Goal: Task Accomplishment & Management: Manage account settings

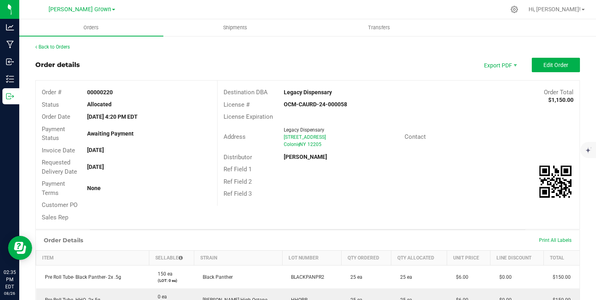
click at [57, 43] on div "Back to Orders" at bounding box center [307, 46] width 544 height 7
click at [59, 48] on link "Back to Orders" at bounding box center [52, 47] width 35 height 6
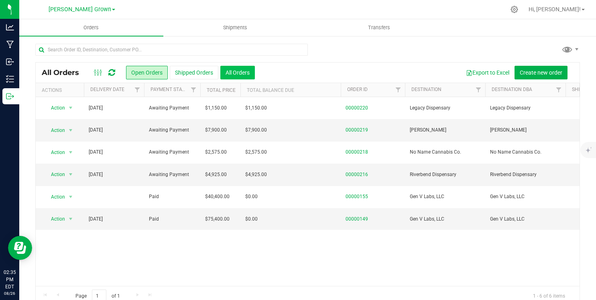
click at [231, 73] on button "All Orders" at bounding box center [237, 73] width 35 height 14
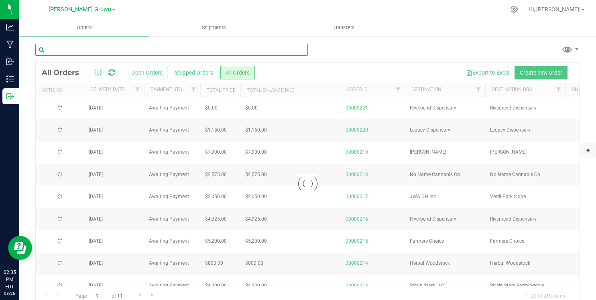
click at [205, 53] on input "text" at bounding box center [171, 50] width 272 height 12
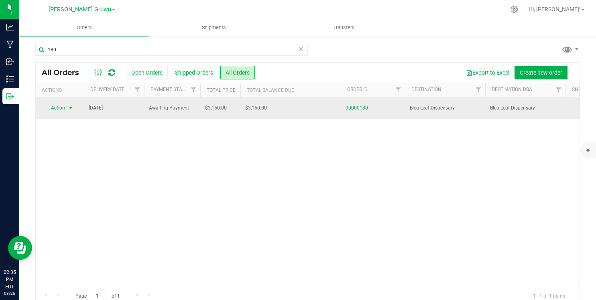
click at [69, 108] on span "select" at bounding box center [70, 108] width 6 height 6
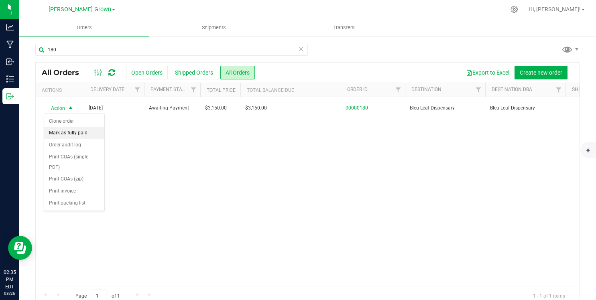
click at [69, 132] on li "Mark as fully paid" at bounding box center [74, 133] width 60 height 12
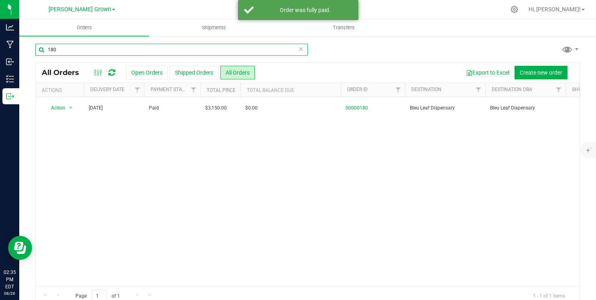
click at [83, 52] on input "180" at bounding box center [171, 50] width 272 height 12
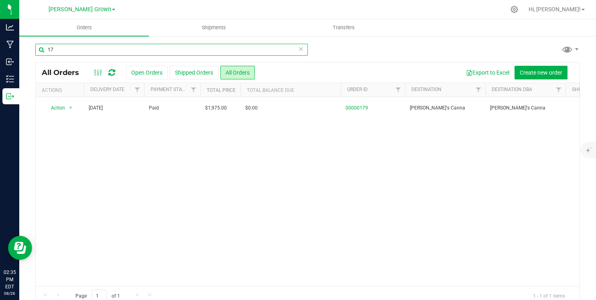
type input "1"
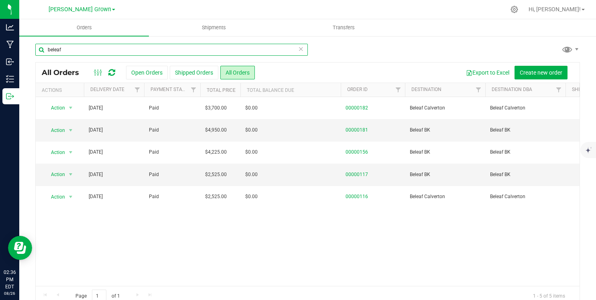
click at [72, 48] on input "beleaf" at bounding box center [171, 50] width 272 height 12
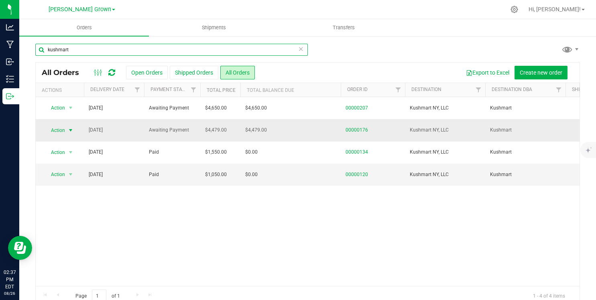
type input "kushmart"
click at [67, 131] on span "select" at bounding box center [70, 130] width 6 height 6
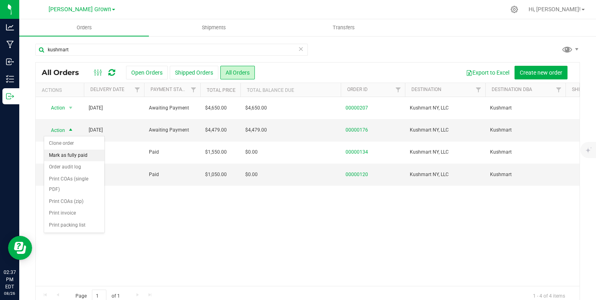
click at [62, 154] on li "Mark as fully paid" at bounding box center [74, 156] width 60 height 12
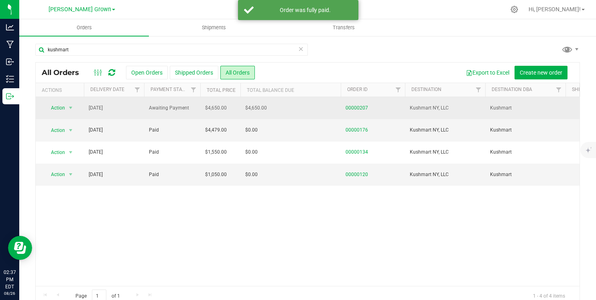
click at [206, 109] on span "$4,650.00" at bounding box center [216, 108] width 22 height 8
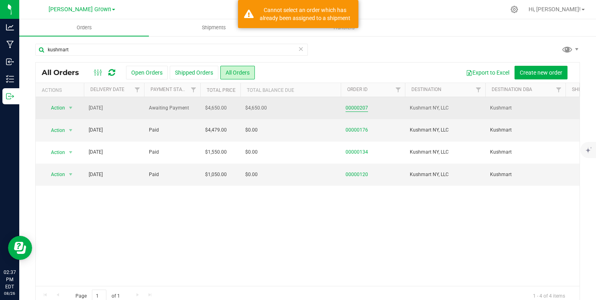
click at [358, 104] on link "00000207" at bounding box center [356, 108] width 22 height 8
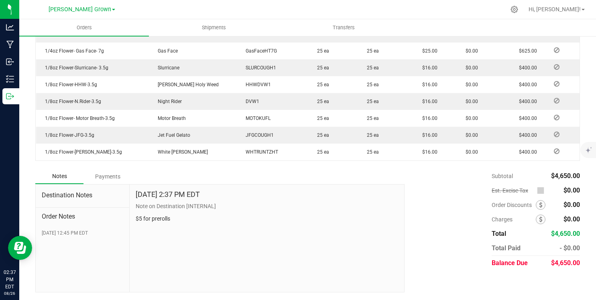
scroll to position [335, 0]
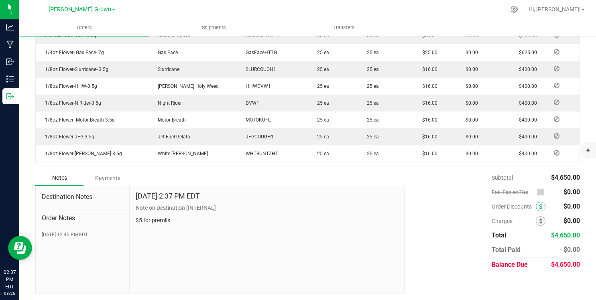
click at [537, 206] on span at bounding box center [541, 207] width 10 height 10
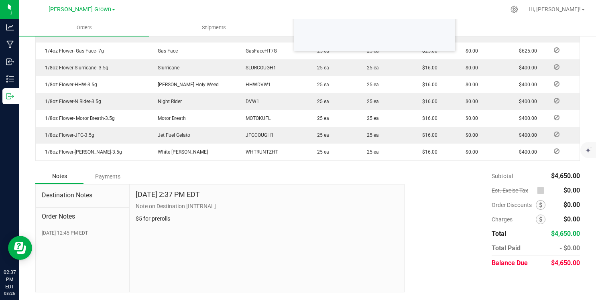
click at [430, 193] on div "Subtotal $4,650.00 Est. Excise Tax $0.00" at bounding box center [488, 219] width 181 height 101
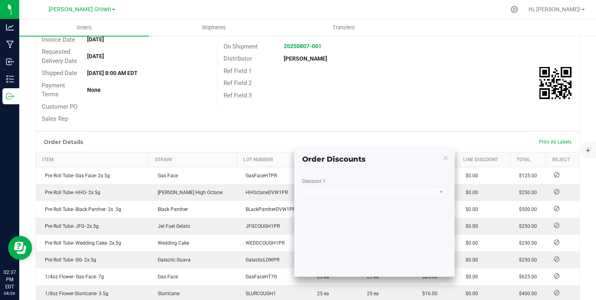
scroll to position [140, 0]
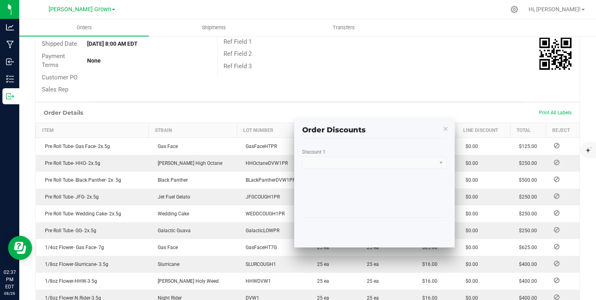
click at [448, 132] on kendo-window-titlebar "Order Discounts" at bounding box center [374, 126] width 160 height 15
click at [448, 131] on kendo-window-titlebar "Order Discounts" at bounding box center [374, 126] width 160 height 15
click at [446, 128] on icon "button" at bounding box center [445, 129] width 6 height 10
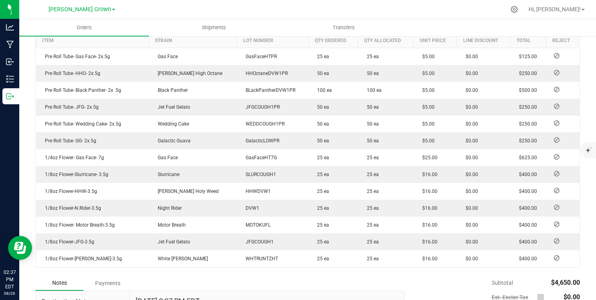
scroll to position [337, 0]
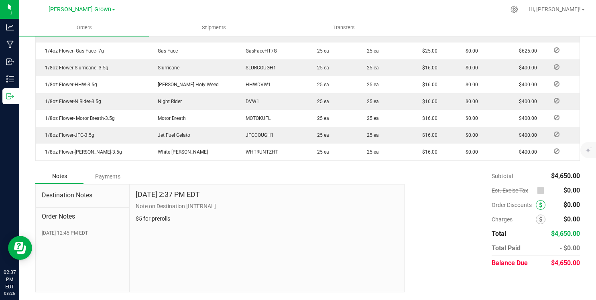
click at [538, 205] on span at bounding box center [541, 205] width 10 height 10
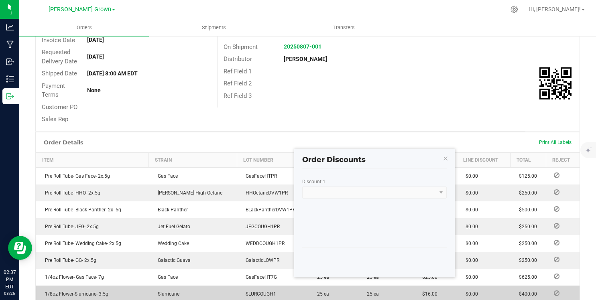
scroll to position [122, 0]
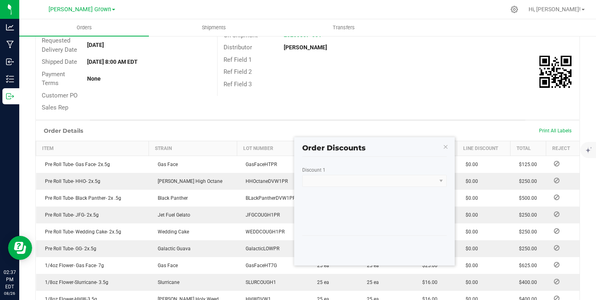
click at [324, 174] on div "Discount 1" at bounding box center [362, 171] width 120 height 8
click at [328, 179] on kendo-dropdownlist at bounding box center [374, 181] width 144 height 12
click at [405, 183] on kendo-dropdownlist at bounding box center [374, 181] width 144 height 12
click at [437, 184] on kendo-dropdownlist at bounding box center [374, 181] width 144 height 12
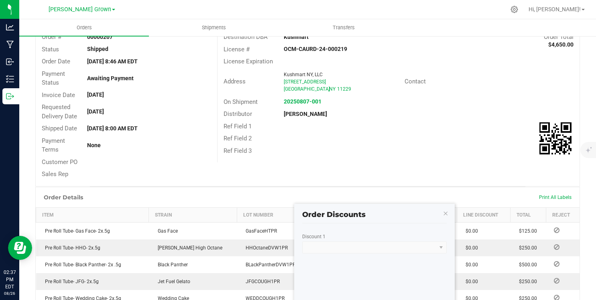
scroll to position [6, 0]
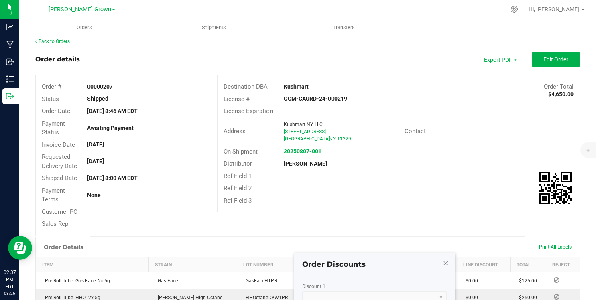
click at [445, 262] on icon "button" at bounding box center [445, 263] width 6 height 10
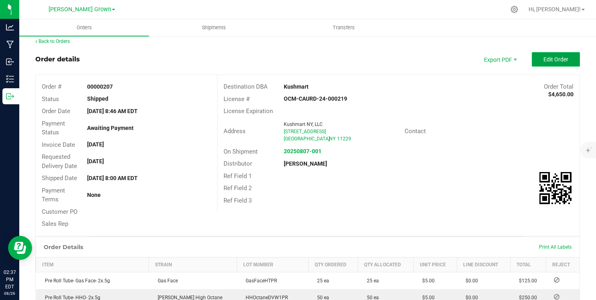
click at [546, 63] on button "Edit Order" at bounding box center [556, 59] width 48 height 14
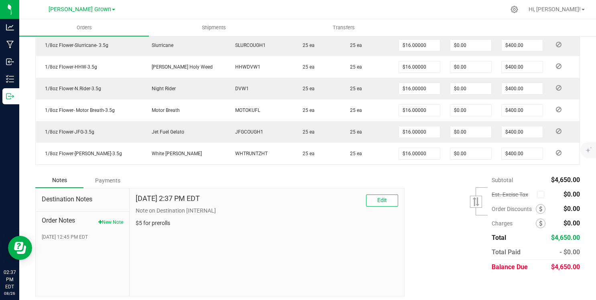
scroll to position [409, 0]
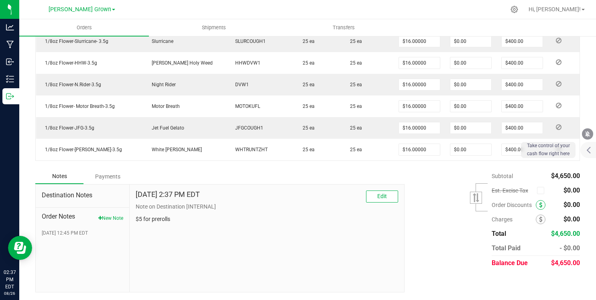
click at [542, 205] on span at bounding box center [541, 205] width 10 height 10
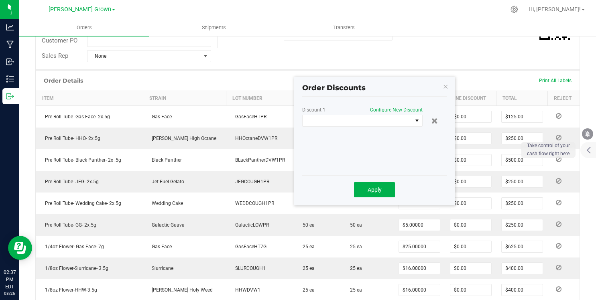
scroll to position [175, 0]
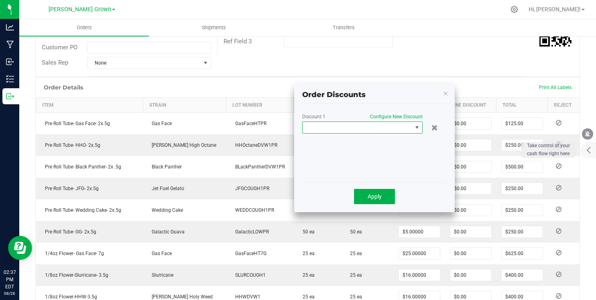
click at [358, 130] on span at bounding box center [357, 127] width 110 height 11
click at [341, 161] on li "Custom" at bounding box center [362, 162] width 120 height 14
click at [370, 144] on input "0" at bounding box center [389, 143] width 69 height 11
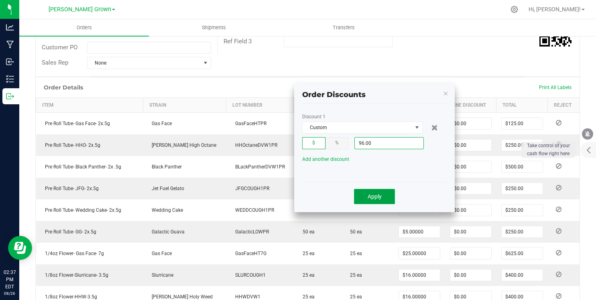
type input "$96.00"
click at [370, 197] on span "Apply" at bounding box center [374, 196] width 14 height 6
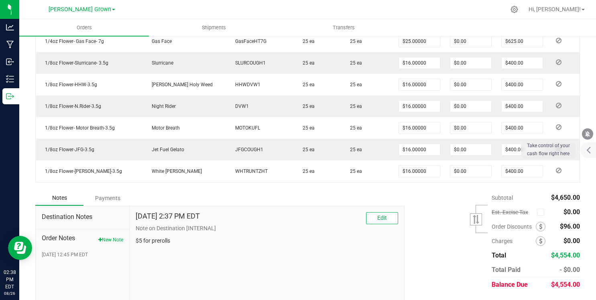
scroll to position [409, 0]
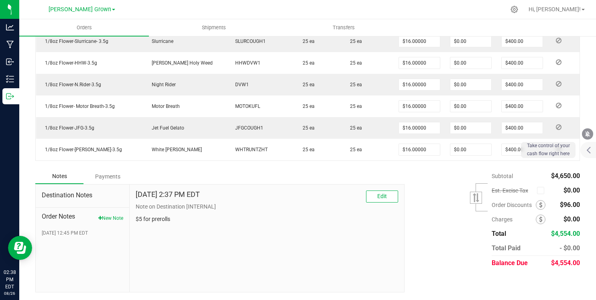
click at [276, 242] on div "[DATE] 2:37 PM EDT Edit Note on Destination [INTERNAL] $5 for prerolls" at bounding box center [267, 239] width 274 height 108
click at [378, 199] on span "Edit" at bounding box center [382, 196] width 10 height 6
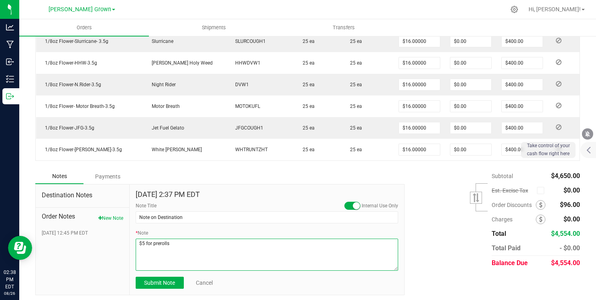
click at [303, 262] on textarea "* Note" at bounding box center [267, 255] width 262 height 32
type textarea "$5 for prerolls $96 discount because of overpayment from previous order."
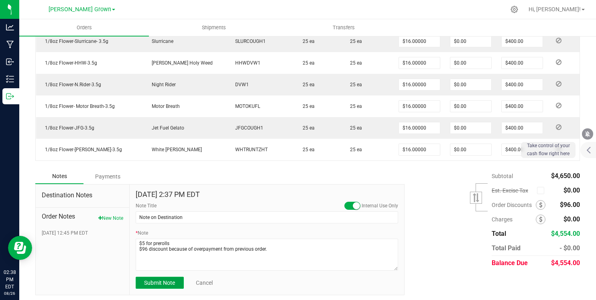
click at [146, 280] on span "Submit Note" at bounding box center [159, 283] width 31 height 6
